Goal: Go to known website: Go to known website

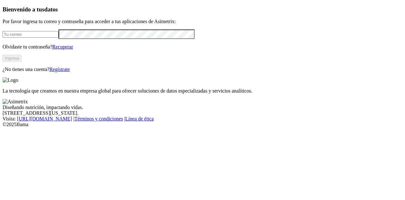
type input "[PERSON_NAME][EMAIL_ADDRESS][PERSON_NAME][DOMAIN_NAME]"
click at [22, 61] on button "Ingresa" at bounding box center [12, 58] width 19 height 7
